Goal: Task Accomplishment & Management: Manage account settings

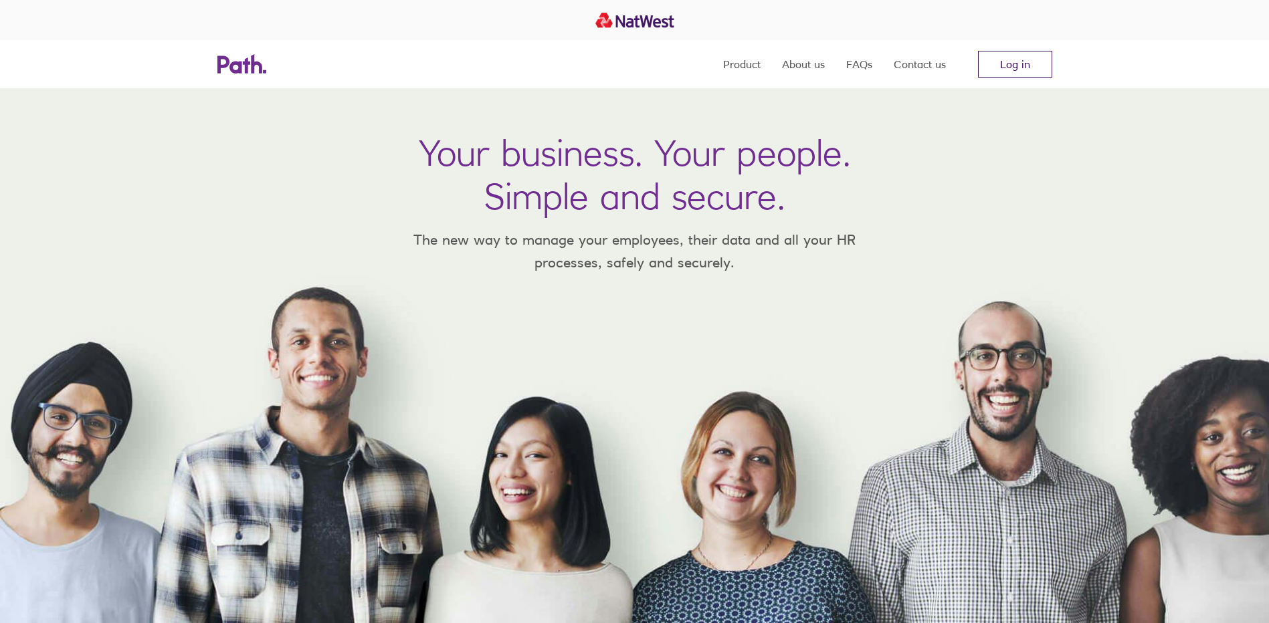
click at [1015, 66] on link "Log in" at bounding box center [1015, 64] width 74 height 27
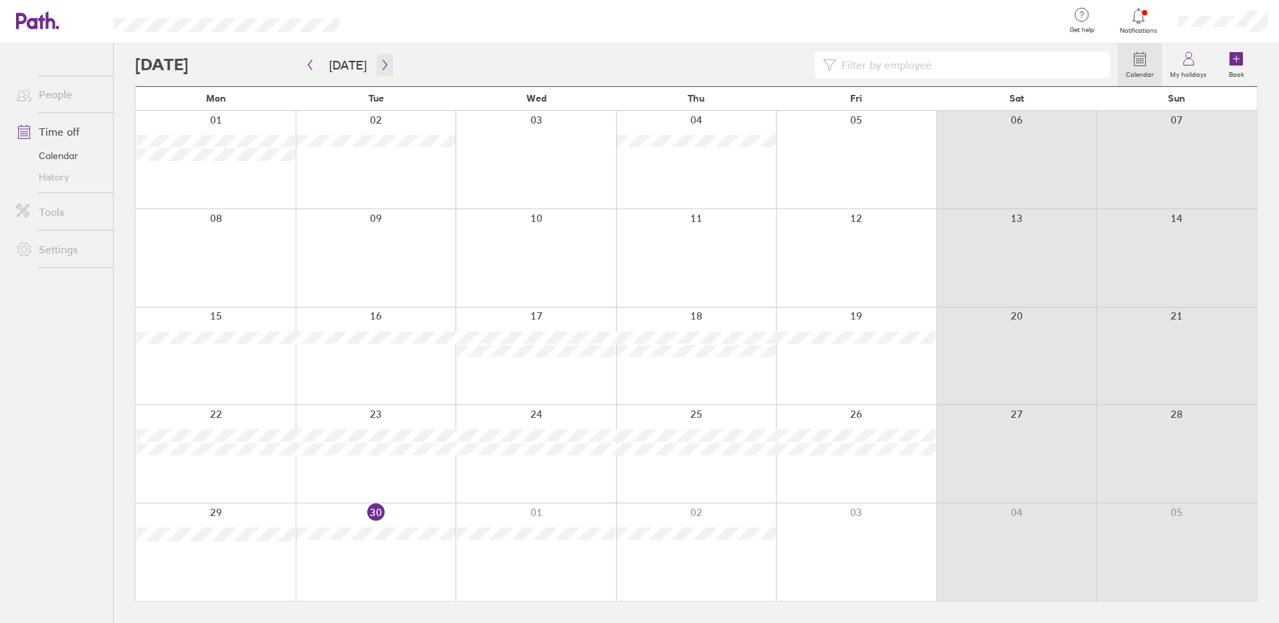
click at [385, 64] on icon "button" at bounding box center [385, 65] width 10 height 11
click at [383, 63] on icon "button" at bounding box center [385, 65] width 4 height 10
